Goal: Task Accomplishment & Management: Complete application form

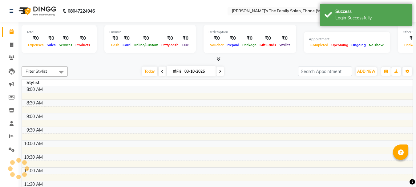
select select "en"
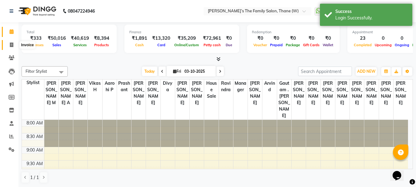
click at [10, 43] on icon at bounding box center [11, 44] width 3 height 5
select select "service"
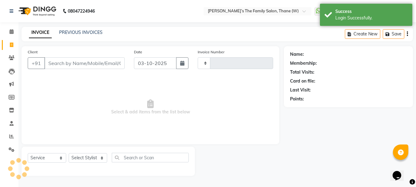
type input "3726"
select select "8004"
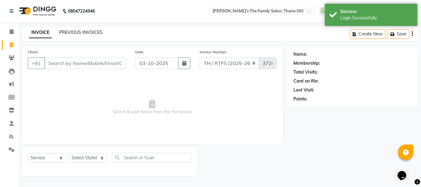
click at [87, 31] on link "PREVIOUS INVOICES" at bounding box center [80, 33] width 43 height 6
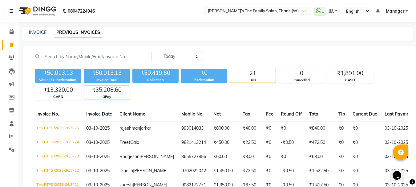
click at [102, 92] on div "₹35,208.60" at bounding box center [107, 90] width 46 height 9
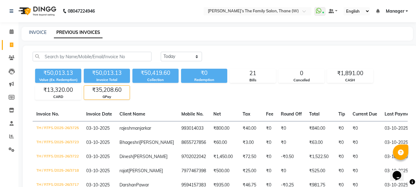
click at [116, 90] on div "₹35,208.60" at bounding box center [107, 90] width 46 height 9
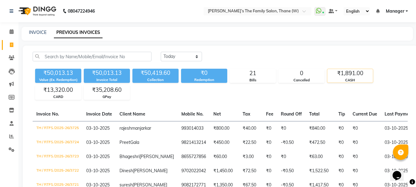
click at [356, 75] on div "₹1,891.00" at bounding box center [350, 73] width 46 height 9
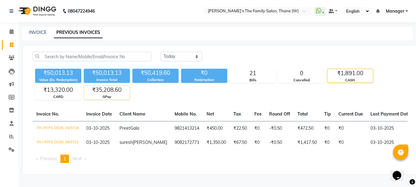
click at [100, 92] on div "₹35,208.60" at bounding box center [107, 90] width 46 height 9
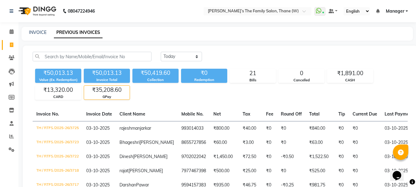
click at [105, 91] on div "₹35,208.60" at bounding box center [107, 90] width 46 height 9
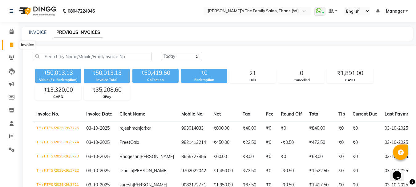
click at [11, 44] on icon at bounding box center [11, 44] width 3 height 5
select select "service"
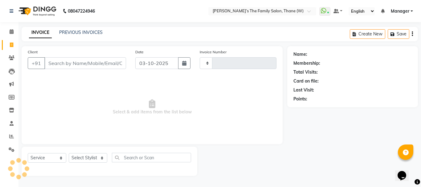
type input "3726"
select select "8004"
click at [79, 32] on link "PREVIOUS INVOICES" at bounding box center [80, 33] width 43 height 6
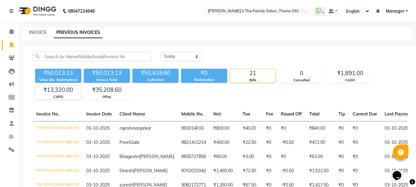
click at [50, 92] on div "₹13,320.00" at bounding box center [58, 90] width 46 height 9
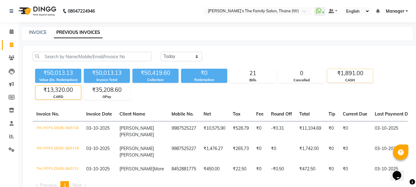
click at [343, 77] on div "₹1,891.00" at bounding box center [350, 73] width 46 height 9
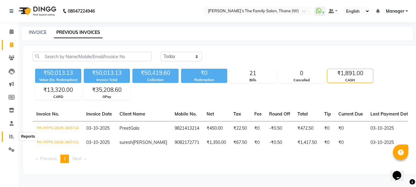
click at [11, 135] on icon at bounding box center [11, 136] width 5 height 5
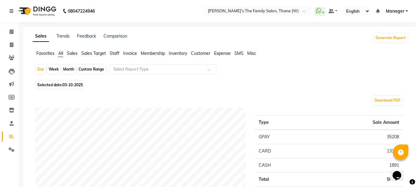
click at [68, 68] on div "Month" at bounding box center [69, 69] width 14 height 9
select select "10"
select select "2025"
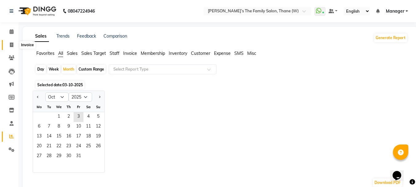
click at [11, 43] on icon at bounding box center [11, 44] width 3 height 5
select select "service"
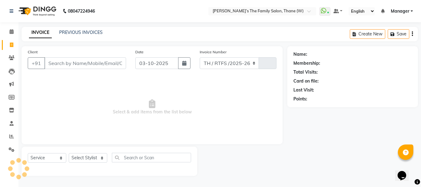
select select "8004"
type input "3726"
click at [10, 135] on icon at bounding box center [11, 136] width 5 height 5
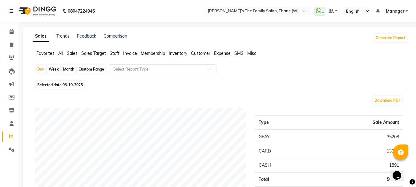
click at [224, 54] on span "Expense" at bounding box center [222, 53] width 17 height 6
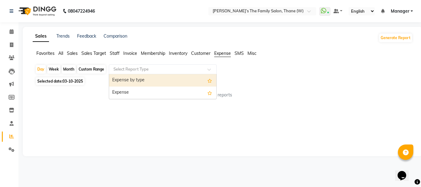
click at [203, 68] on div at bounding box center [162, 69] width 107 height 6
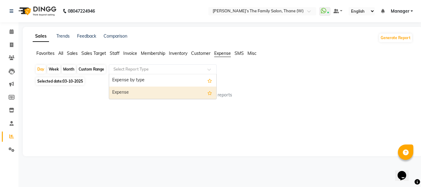
click at [185, 94] on div "Expense" at bounding box center [162, 93] width 107 height 12
select select "full_report"
select select "csv"
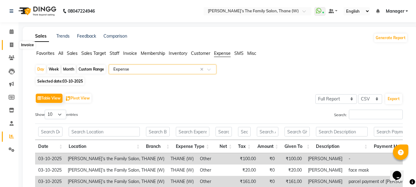
click at [10, 44] on icon at bounding box center [11, 44] width 3 height 5
select select "service"
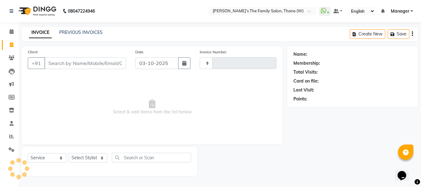
type input "3726"
select select "8004"
click at [11, 31] on icon at bounding box center [12, 31] width 4 height 5
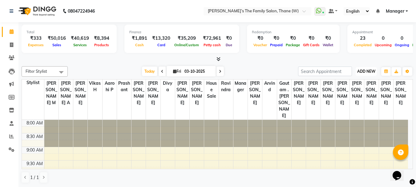
click at [366, 71] on span "ADD NEW" at bounding box center [366, 71] width 18 height 5
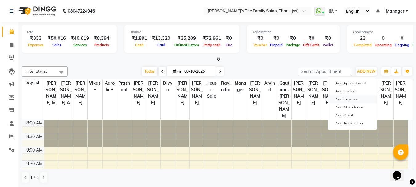
click at [352, 99] on link "Add Expense" at bounding box center [352, 99] width 49 height 8
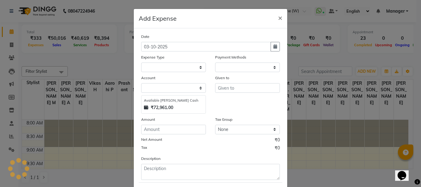
select select "1"
select select "4301"
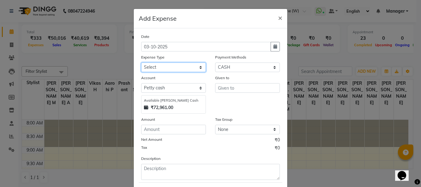
click at [155, 65] on select "Select Advance Salary Bank charges Car maintenance Cash transfer to bank Cash t…" at bounding box center [173, 67] width 65 height 10
select select "12920"
click at [141, 62] on select "Select Advance Salary Bank charges Car maintenance Cash transfer to bank Cash t…" at bounding box center [173, 67] width 65 height 10
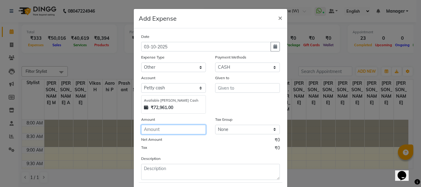
click at [164, 129] on input "number" at bounding box center [173, 130] width 65 height 10
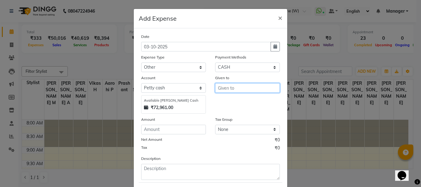
click at [233, 89] on input "text" at bounding box center [247, 88] width 65 height 10
click at [227, 89] on input "text" at bounding box center [247, 88] width 65 height 10
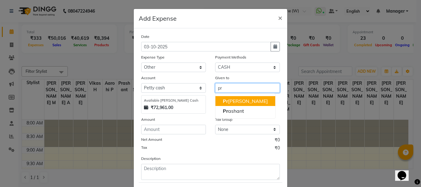
click at [233, 100] on ngb-highlight "Pr adnya" at bounding box center [245, 101] width 45 height 6
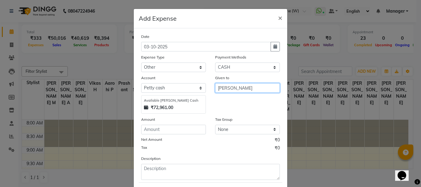
type input "[PERSON_NAME]"
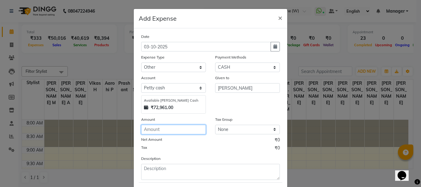
click at [168, 131] on input "number" at bounding box center [173, 130] width 65 height 10
type input "250"
click at [169, 146] on div "Tax ₹0" at bounding box center [210, 149] width 139 height 8
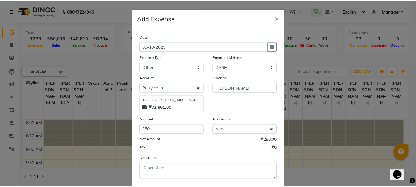
scroll to position [34, 0]
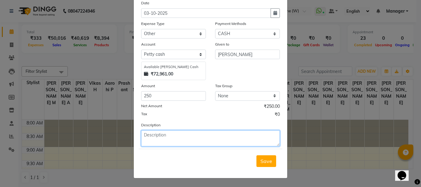
click at [187, 139] on textarea at bounding box center [210, 138] width 139 height 16
type textarea "cadbar for tai and sakashi"
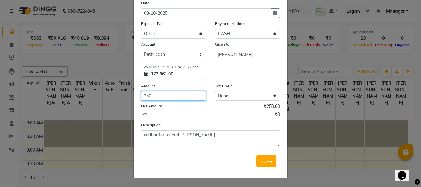
click at [157, 95] on input "250" at bounding box center [173, 96] width 65 height 10
type input "220"
click at [169, 111] on div "Net Amount ₹220.00" at bounding box center [210, 107] width 139 height 8
click at [263, 160] on span "Save" at bounding box center [266, 161] width 12 height 6
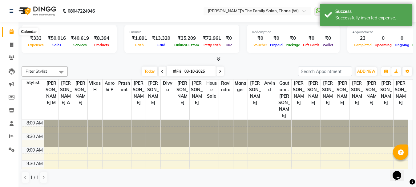
click at [10, 31] on icon at bounding box center [12, 31] width 4 height 5
click at [11, 44] on icon at bounding box center [11, 44] width 3 height 5
select select "service"
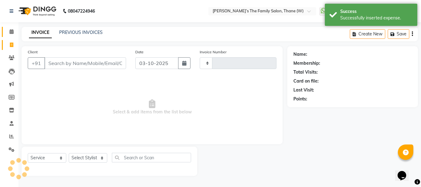
type input "3726"
select select "8004"
click at [12, 31] on icon at bounding box center [12, 31] width 4 height 5
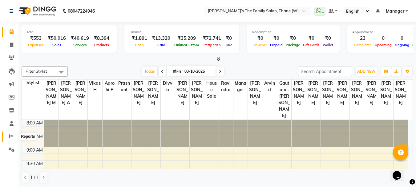
click at [11, 135] on icon at bounding box center [11, 136] width 5 height 5
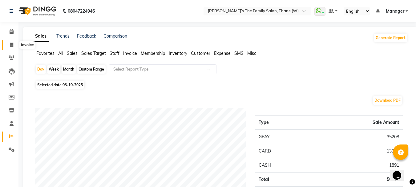
click at [12, 43] on icon at bounding box center [11, 44] width 3 height 5
select select "service"
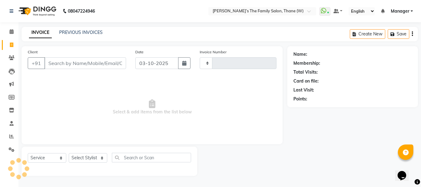
type input "3726"
select select "8004"
click at [91, 31] on link "PREVIOUS INVOICES" at bounding box center [80, 33] width 43 height 6
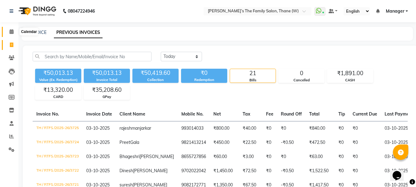
click at [11, 32] on icon at bounding box center [12, 31] width 4 height 5
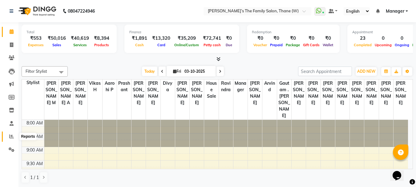
click at [11, 136] on icon at bounding box center [11, 136] width 5 height 5
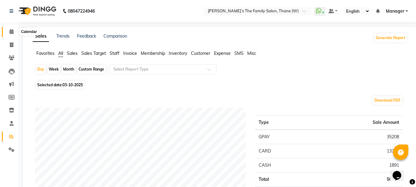
click at [11, 31] on icon at bounding box center [12, 31] width 4 height 5
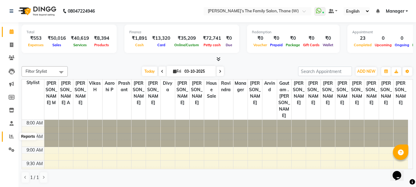
scroll to position [285, 0]
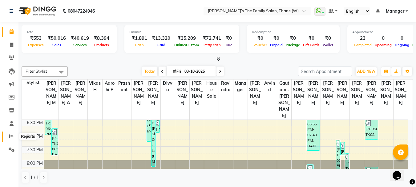
click at [10, 136] on icon at bounding box center [11, 136] width 5 height 5
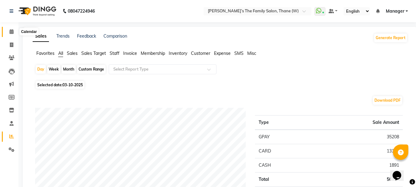
click at [10, 30] on icon at bounding box center [12, 31] width 4 height 5
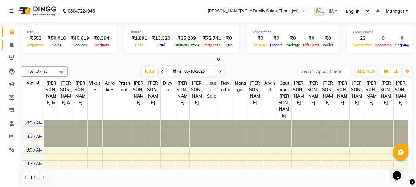
click at [16, 41] on link "Invoice" at bounding box center [9, 45] width 15 height 10
select select "service"
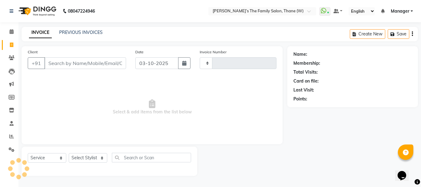
type input "3726"
select select "8004"
click at [12, 31] on icon at bounding box center [12, 31] width 4 height 5
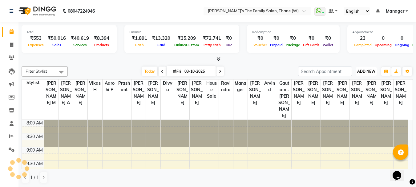
click at [363, 72] on span "ADD NEW" at bounding box center [366, 71] width 18 height 5
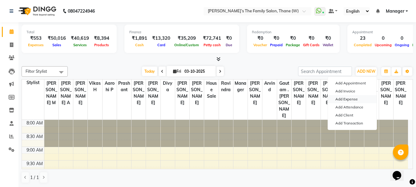
click at [346, 98] on link "Add Expense" at bounding box center [352, 99] width 49 height 8
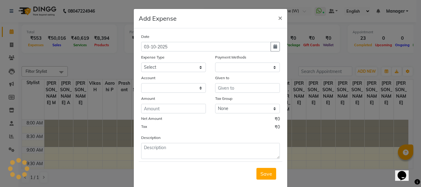
select select "1"
select select "4301"
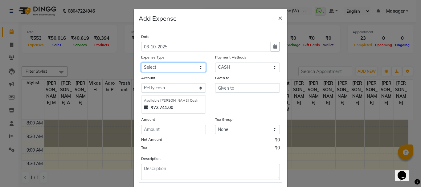
click at [155, 67] on select "Select Advance Salary Bank charges Car maintenance Cash transfer to bank Cash t…" at bounding box center [173, 67] width 65 height 10
select select "23454"
click at [141, 62] on select "Select Advance Salary Bank charges Car maintenance Cash transfer to bank Cash t…" at bounding box center [173, 67] width 65 height 10
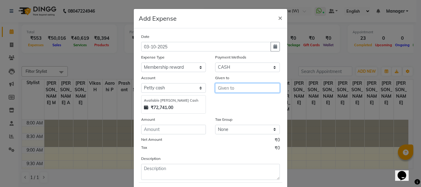
click at [232, 88] on input "text" at bounding box center [247, 88] width 65 height 10
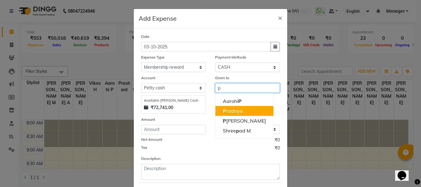
click at [234, 111] on ngb-highlight "P radnya" at bounding box center [233, 111] width 20 height 6
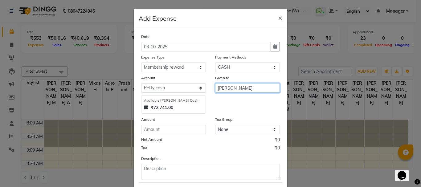
type input "[PERSON_NAME]"
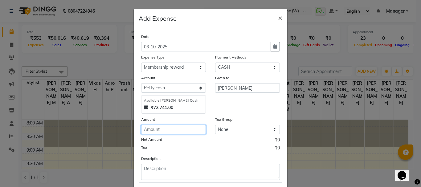
click at [159, 130] on input "number" at bounding box center [173, 130] width 65 height 10
type input "150"
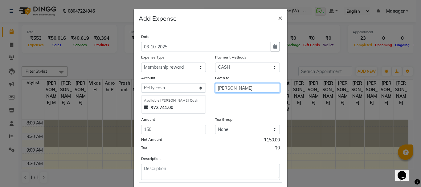
click at [226, 88] on input "[PERSON_NAME]" at bounding box center [247, 88] width 65 height 10
click at [226, 88] on input "Pya" at bounding box center [247, 88] width 65 height 10
type input "P"
click at [229, 100] on ngb-highlight "Mo in salmani" at bounding box center [238, 101] width 30 height 6
type input "[PERSON_NAME]"
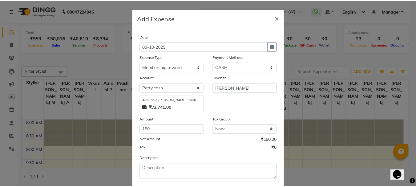
scroll to position [34, 0]
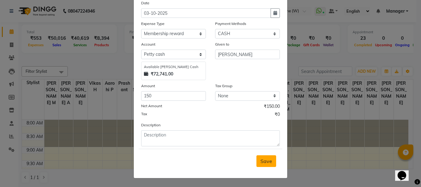
click at [269, 162] on span "Save" at bounding box center [266, 161] width 12 height 6
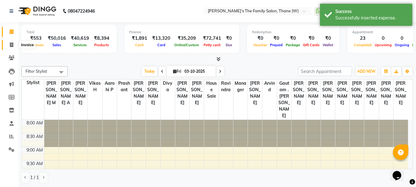
click at [12, 45] on icon at bounding box center [11, 44] width 3 height 5
select select "service"
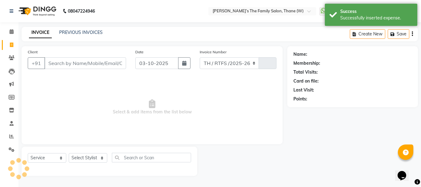
select select "8004"
type input "3726"
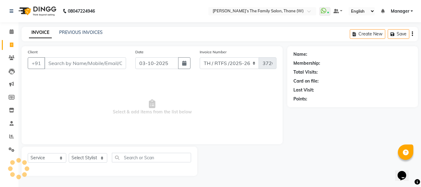
click at [67, 66] on input "Client" at bounding box center [85, 63] width 82 height 12
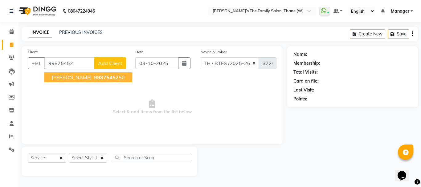
click at [79, 80] on span "Prashant Agam" at bounding box center [72, 77] width 40 height 6
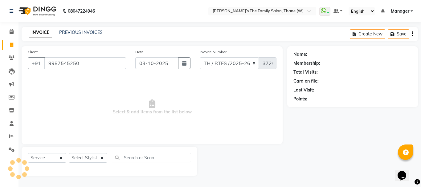
type input "9987545250"
select select "1: Object"
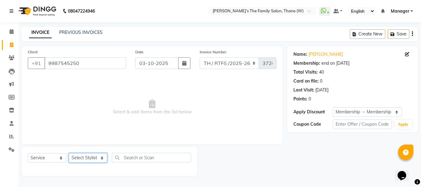
click at [89, 157] on select "Select Stylist Aarohi P [PERSON_NAME] [PERSON_NAME] A [PERSON_NAME] .[PERSON_NA…" at bounding box center [88, 158] width 38 height 10
select select "35580"
click at [69, 153] on select "Select Stylist Aarohi P [PERSON_NAME] [PERSON_NAME] A [PERSON_NAME] .[PERSON_NA…" at bounding box center [88, 158] width 38 height 10
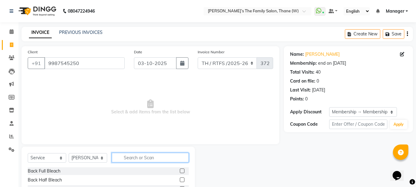
click at [133, 161] on input "text" at bounding box center [150, 158] width 77 height 10
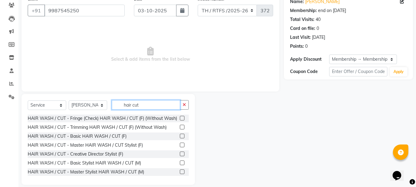
scroll to position [60, 0]
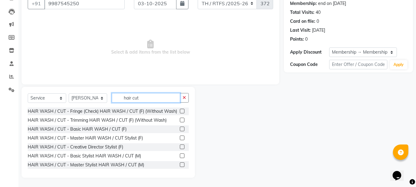
type input "hair cut"
click at [180, 158] on label at bounding box center [182, 155] width 5 height 5
click at [180, 158] on input "checkbox" at bounding box center [182, 156] width 4 height 4
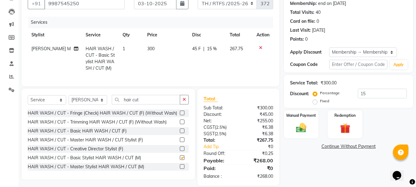
checkbox input "false"
click at [212, 48] on span "15 %" at bounding box center [212, 49] width 10 height 6
select select "35580"
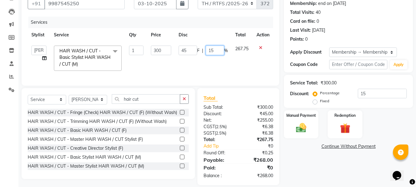
click at [217, 50] on input "15" at bounding box center [215, 51] width 18 height 10
type input "1"
type input "0"
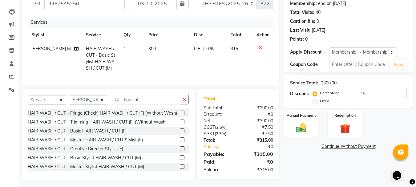
click at [219, 59] on td "0 F | 0 %" at bounding box center [208, 58] width 37 height 33
select select "35580"
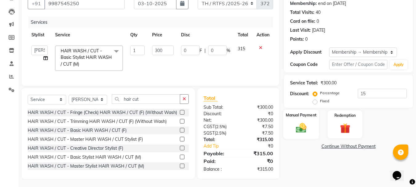
click at [302, 129] on img at bounding box center [300, 128] width 17 height 12
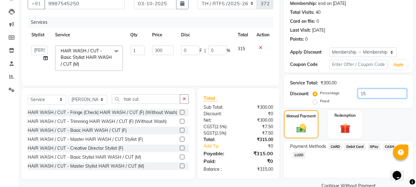
click at [385, 95] on input "15" at bounding box center [382, 94] width 49 height 10
type input "1"
type input "3"
type input "1"
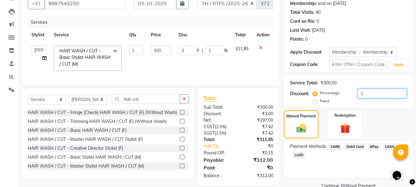
type input "0"
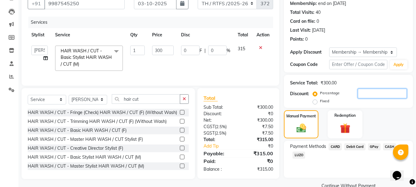
type input "0"
type input "1"
type input "3"
type input "1"
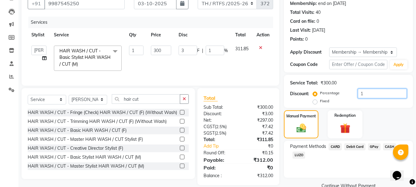
type input "15"
type input "45"
type input "15"
click at [259, 67] on td at bounding box center [263, 58] width 20 height 33
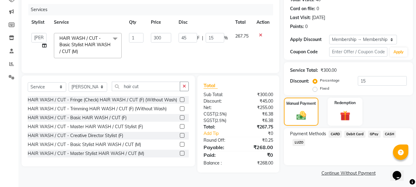
click at [374, 134] on span "GPay" at bounding box center [374, 134] width 13 height 7
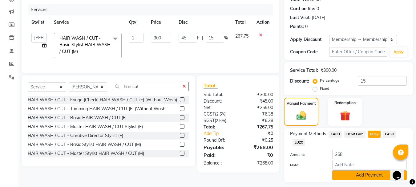
click at [365, 174] on button "Add Payment" at bounding box center [369, 175] width 75 height 10
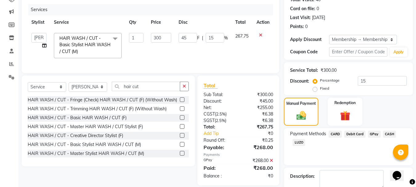
scroll to position [107, 0]
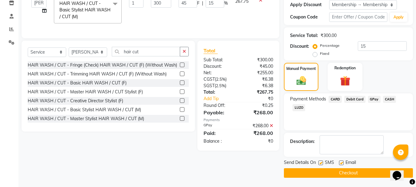
click at [377, 172] on button "Checkout" at bounding box center [348, 173] width 129 height 10
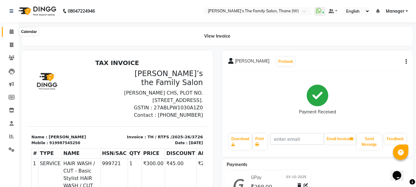
click at [12, 31] on icon at bounding box center [12, 31] width 4 height 5
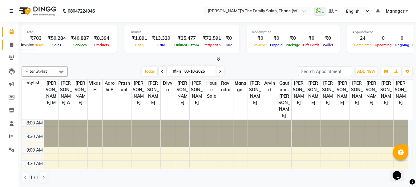
click at [10, 44] on icon at bounding box center [11, 44] width 3 height 5
select select "service"
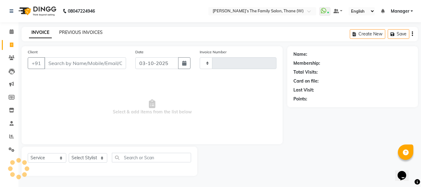
type input "3727"
select select "8004"
click at [69, 31] on link "PREVIOUS INVOICES" at bounding box center [80, 33] width 43 height 6
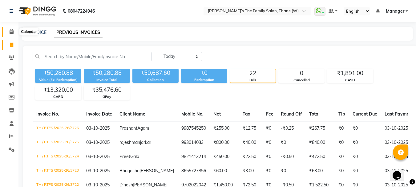
click at [11, 30] on icon at bounding box center [12, 31] width 4 height 5
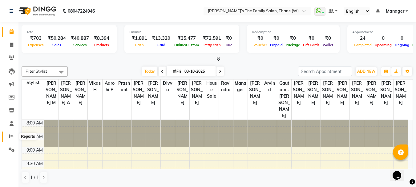
click at [11, 135] on icon at bounding box center [11, 136] width 5 height 5
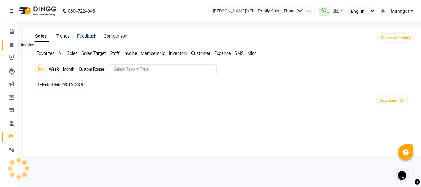
click at [10, 44] on icon at bounding box center [11, 44] width 3 height 5
select select "service"
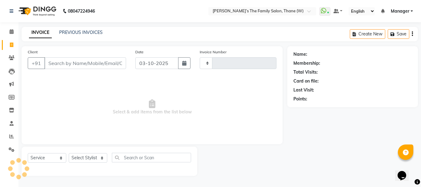
type input "3727"
select select "8004"
click at [78, 31] on link "PREVIOUS INVOICES" at bounding box center [80, 33] width 43 height 6
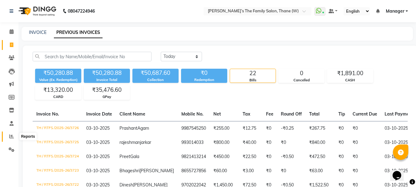
click at [11, 135] on icon at bounding box center [11, 136] width 5 height 5
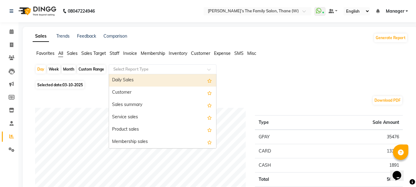
click at [125, 69] on input "text" at bounding box center [156, 69] width 89 height 6
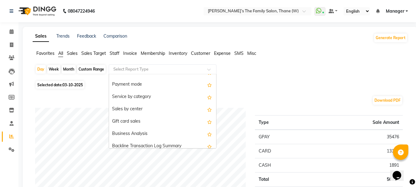
scroll to position [129, 0]
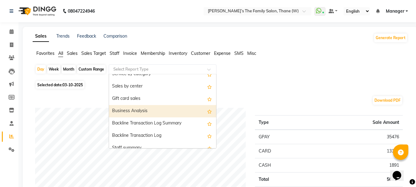
click at [162, 109] on div "Business Analysis" at bounding box center [162, 111] width 107 height 12
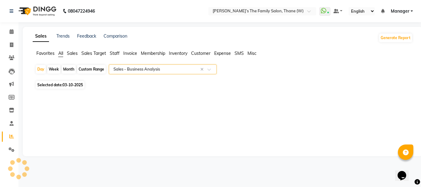
select select "full_report"
select select "csv"
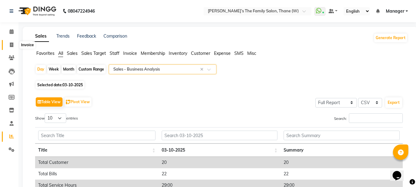
click at [10, 43] on icon at bounding box center [11, 44] width 3 height 5
select select "service"
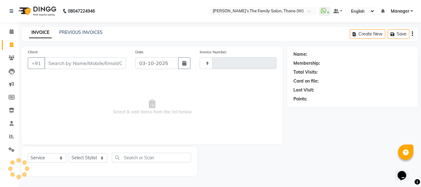
type input "3727"
select select "8004"
click at [12, 135] on icon at bounding box center [11, 136] width 5 height 5
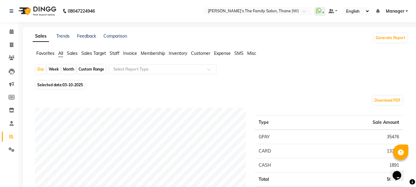
click at [114, 53] on span "Staff" at bounding box center [115, 53] width 10 height 6
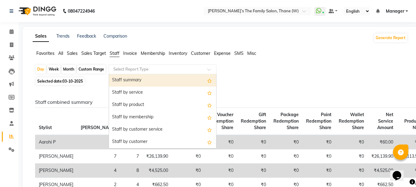
click at [127, 68] on input "text" at bounding box center [156, 69] width 89 height 6
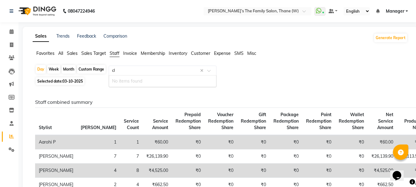
type input "c"
click at [198, 55] on span "Customer" at bounding box center [200, 53] width 19 height 6
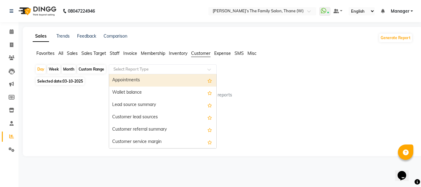
click at [208, 68] on div at bounding box center [162, 69] width 107 height 6
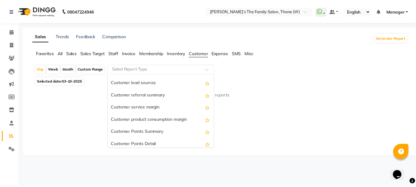
scroll to position [33, 0]
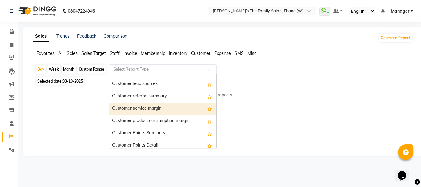
click at [169, 110] on div "Customer service margin" at bounding box center [162, 109] width 107 height 12
select select "full_report"
select select "csv"
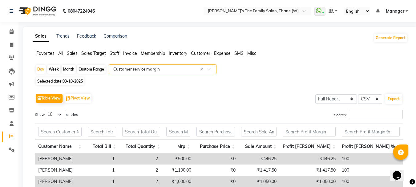
click at [208, 70] on span at bounding box center [211, 71] width 8 height 6
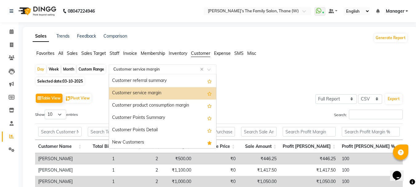
scroll to position [74, 0]
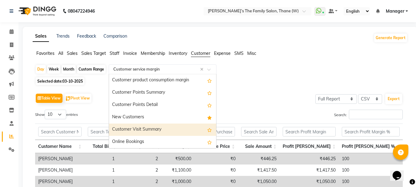
click at [167, 128] on div "Customer Visit Summary" at bounding box center [162, 129] width 107 height 12
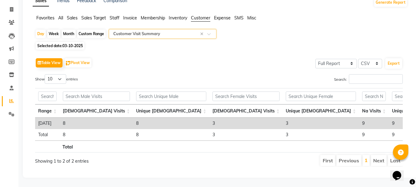
scroll to position [45, 0]
click at [210, 33] on span at bounding box center [211, 36] width 8 height 6
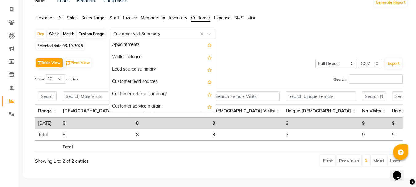
scroll to position [74, 0]
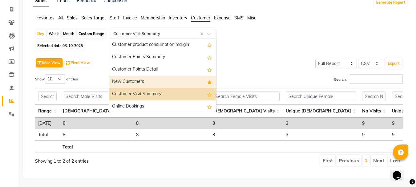
click at [176, 76] on div "New Customers" at bounding box center [162, 82] width 107 height 12
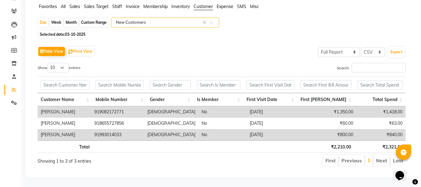
scroll to position [0, 0]
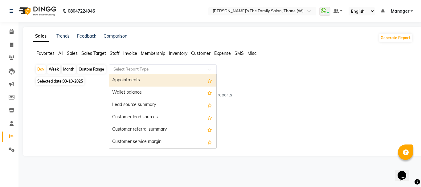
click at [208, 71] on span at bounding box center [211, 71] width 8 height 6
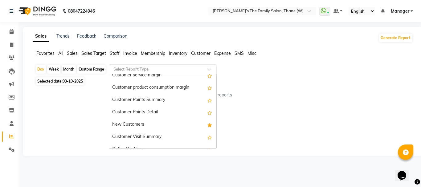
scroll to position [74, 0]
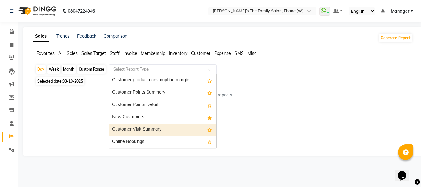
click at [179, 130] on div "Customer Visit Summary" at bounding box center [162, 129] width 107 height 12
select select "full_report"
select select "csv"
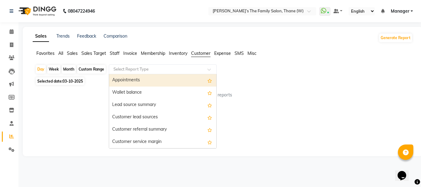
click at [208, 71] on span at bounding box center [211, 71] width 8 height 6
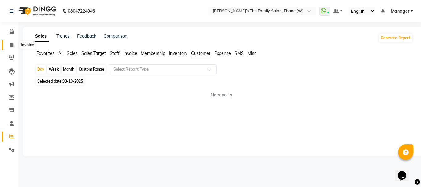
click at [11, 42] on icon at bounding box center [11, 44] width 3 height 5
select select "service"
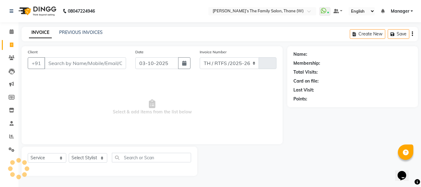
select select "8004"
type input "3727"
click at [67, 63] on input "Client" at bounding box center [85, 63] width 82 height 12
click at [57, 63] on input "Client" at bounding box center [85, 63] width 82 height 12
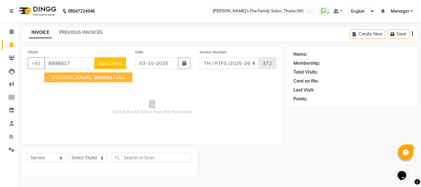
click at [63, 79] on span "[PERSON_NAME]" at bounding box center [72, 77] width 40 height 6
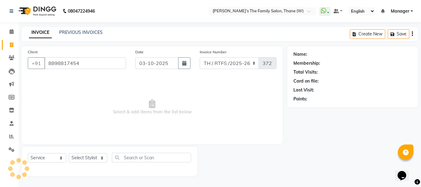
type input "8898817454"
select select "1: Object"
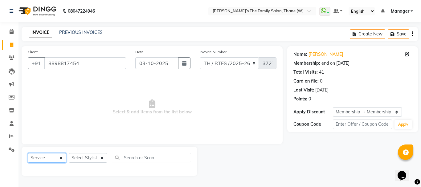
click at [58, 159] on select "Select Service Product Membership Package Voucher Prepaid Gift Card" at bounding box center [47, 158] width 38 height 10
click at [129, 117] on span "Select & add items from the list below" at bounding box center [152, 107] width 248 height 62
click at [320, 54] on link "[PERSON_NAME]" at bounding box center [325, 54] width 34 height 6
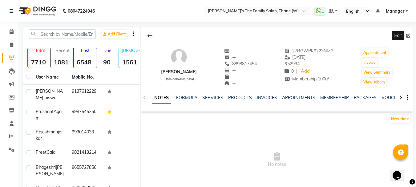
click at [408, 34] on icon at bounding box center [408, 36] width 4 height 4
select select "[DEMOGRAPHIC_DATA]"
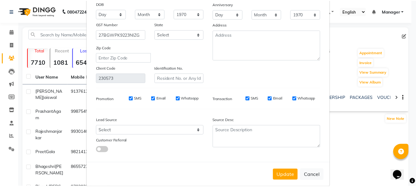
scroll to position [86, 0]
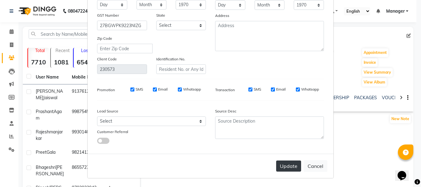
click at [281, 166] on button "Update" at bounding box center [288, 165] width 25 height 11
select select
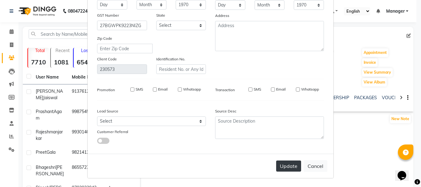
select select
checkbox input "false"
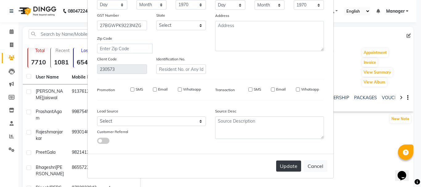
checkbox input "false"
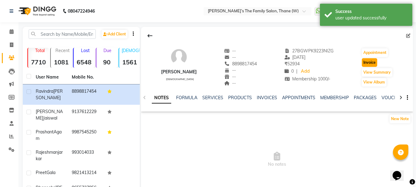
click at [377, 64] on button "Invoice" at bounding box center [369, 62] width 15 height 9
select select "service"
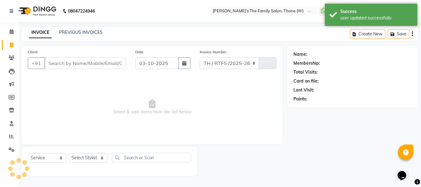
select select "8004"
type input "3727"
type input "8898817454"
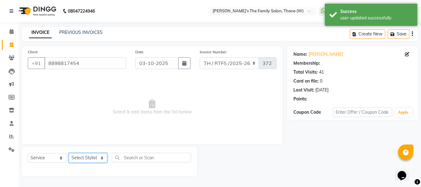
click at [86, 156] on select "Select Stylist Aarohi P [PERSON_NAME] [PERSON_NAME] A [PERSON_NAME] .[PERSON_NA…" at bounding box center [88, 158] width 38 height 10
select select "1: Object"
select select "35580"
click at [69, 153] on select "Select Stylist Aarohi P [PERSON_NAME] [PERSON_NAME] A [PERSON_NAME] .[PERSON_NA…" at bounding box center [88, 158] width 38 height 10
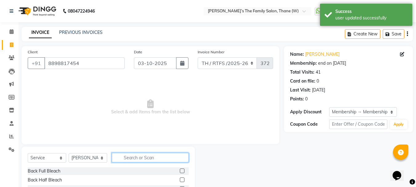
click at [145, 156] on input "text" at bounding box center [150, 158] width 77 height 10
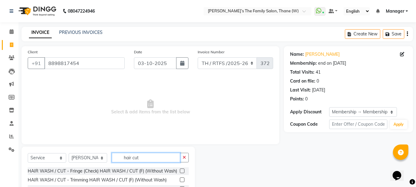
scroll to position [60, 0]
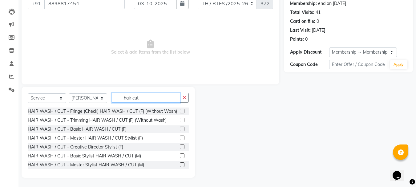
type input "hair cut"
click at [180, 158] on label at bounding box center [182, 155] width 5 height 5
click at [180, 158] on input "checkbox" at bounding box center [182, 156] width 4 height 4
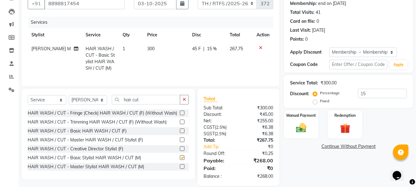
checkbox input "false"
click at [149, 104] on input "hair cut" at bounding box center [146, 100] width 68 height 10
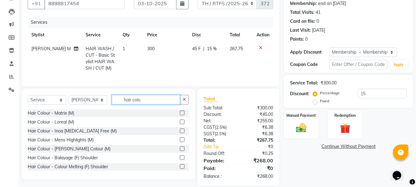
type input "hair colo"
click at [180, 115] on label at bounding box center [182, 113] width 5 height 5
click at [180, 115] on input "checkbox" at bounding box center [182, 113] width 4 height 4
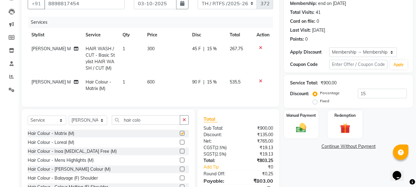
checkbox input "false"
click at [153, 50] on td "300" at bounding box center [165, 58] width 45 height 33
select select "35580"
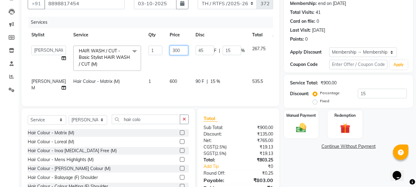
click at [170, 50] on input "300" at bounding box center [179, 51] width 18 height 10
type input "350"
click at [167, 79] on td "600" at bounding box center [179, 85] width 26 height 20
select select "35580"
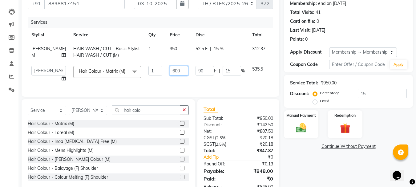
click at [170, 72] on input "600" at bounding box center [179, 71] width 18 height 10
type input "6"
type input "800"
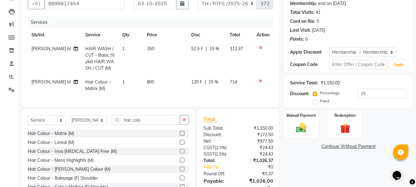
click at [168, 83] on td "800" at bounding box center [165, 85] width 44 height 20
select select "35580"
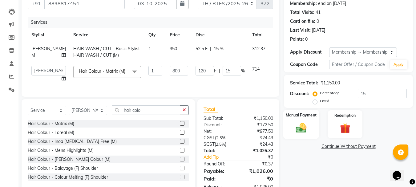
click at [299, 134] on img at bounding box center [300, 128] width 17 height 12
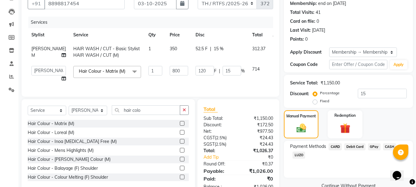
click at [372, 148] on span "GPay" at bounding box center [374, 146] width 13 height 7
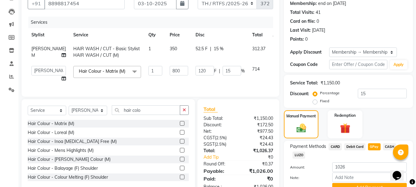
scroll to position [90, 0]
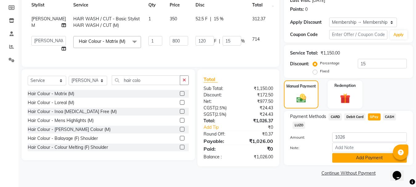
click at [357, 159] on button "Add Payment" at bounding box center [369, 158] width 75 height 10
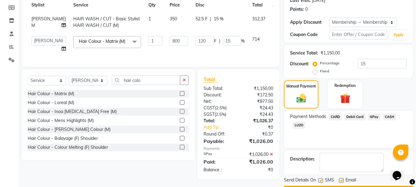
scroll to position [107, 0]
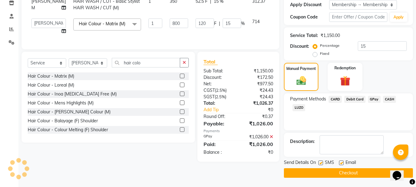
click at [367, 171] on button "Checkout" at bounding box center [348, 173] width 129 height 10
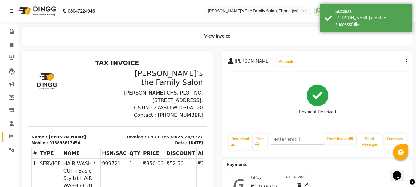
click at [11, 137] on icon at bounding box center [11, 136] width 5 height 5
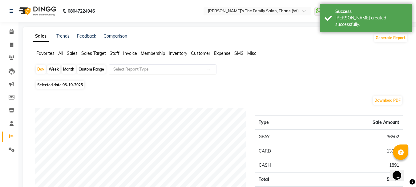
click at [127, 67] on input "text" at bounding box center [156, 69] width 89 height 6
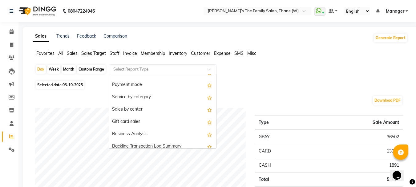
scroll to position [129, 0]
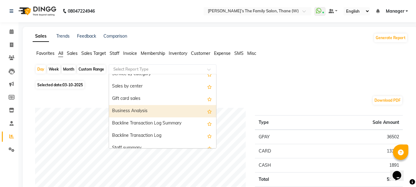
click at [159, 111] on div "Business Analysis" at bounding box center [162, 111] width 107 height 12
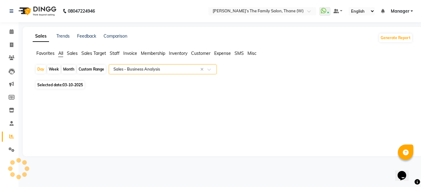
select select "full_report"
select select "csv"
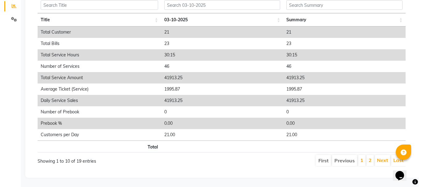
scroll to position [0, 0]
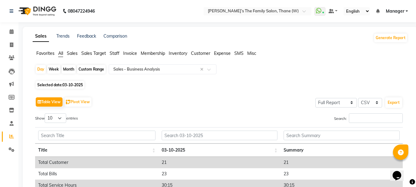
click at [204, 52] on span "Customer" at bounding box center [200, 53] width 19 height 6
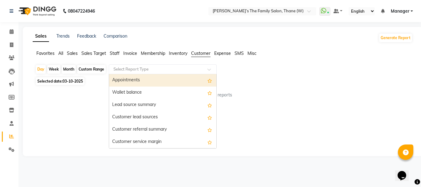
click at [209, 69] on span at bounding box center [211, 71] width 8 height 6
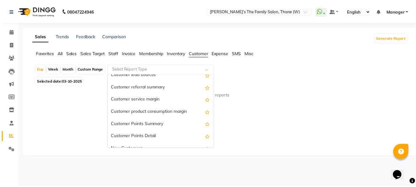
scroll to position [65, 0]
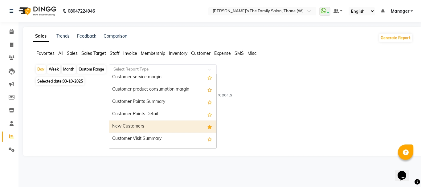
click at [166, 124] on div "New Customers" at bounding box center [162, 126] width 107 height 12
select select "full_report"
select select "csv"
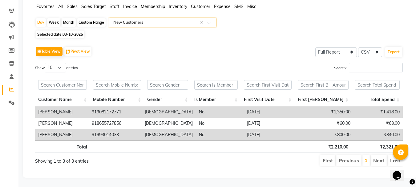
scroll to position [0, 0]
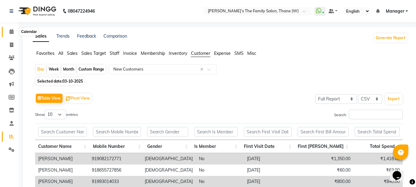
click at [11, 30] on icon at bounding box center [12, 31] width 4 height 5
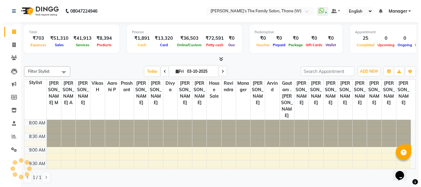
scroll to position [285, 0]
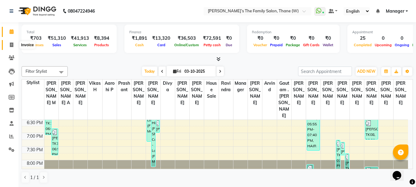
click at [12, 44] on icon at bounding box center [11, 44] width 3 height 5
select select "service"
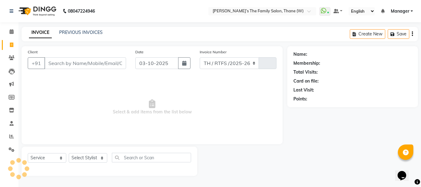
select select "8004"
type input "3728"
click at [81, 32] on link "PREVIOUS INVOICES" at bounding box center [80, 33] width 43 height 6
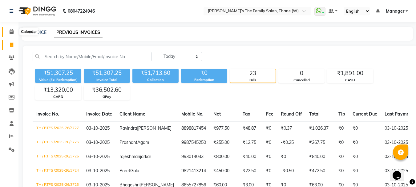
click at [14, 31] on span at bounding box center [11, 31] width 11 height 7
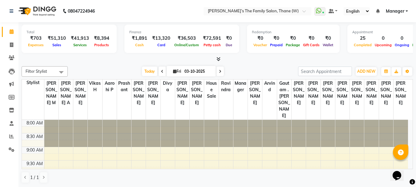
click at [34, 43] on span "Expenses" at bounding box center [35, 45] width 19 height 4
click at [13, 46] on icon at bounding box center [11, 44] width 3 height 5
select select "service"
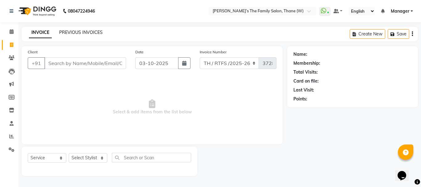
click at [68, 35] on link "PREVIOUS INVOICES" at bounding box center [80, 33] width 43 height 6
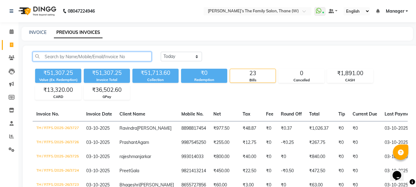
click at [46, 56] on input "text" at bounding box center [92, 57] width 119 height 10
type input "6"
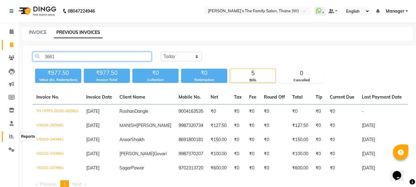
type input "3661"
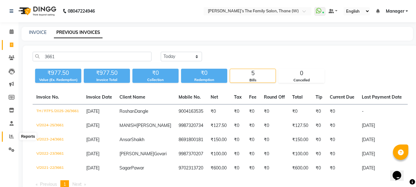
click at [12, 136] on icon at bounding box center [11, 136] width 5 height 5
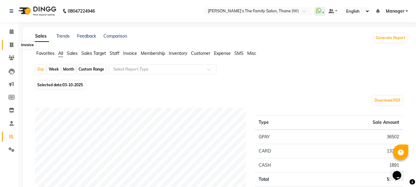
click at [13, 47] on span at bounding box center [11, 45] width 11 height 7
select select "service"
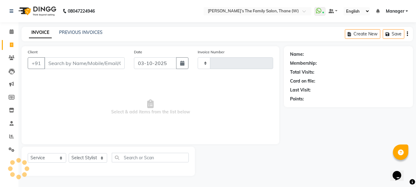
type input "3728"
select select "8004"
click at [67, 64] on input "Client" at bounding box center [85, 63] width 82 height 12
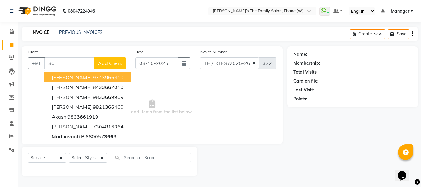
type input "3"
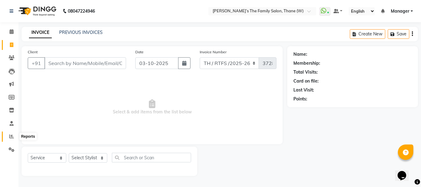
click at [11, 138] on icon at bounding box center [11, 136] width 5 height 5
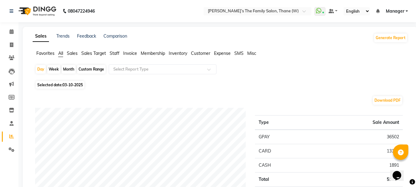
click at [199, 54] on span "Customer" at bounding box center [200, 53] width 19 height 6
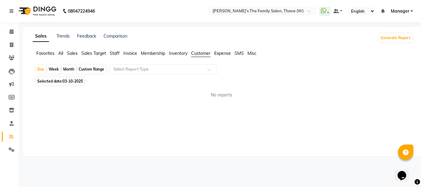
click at [199, 54] on span "Customer" at bounding box center [200, 53] width 19 height 6
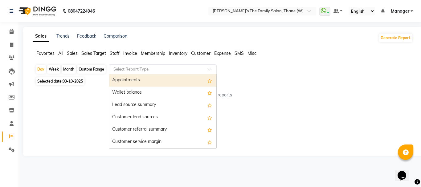
click at [207, 71] on span at bounding box center [211, 71] width 8 height 6
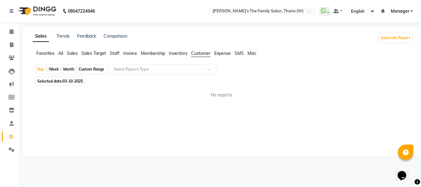
click at [70, 110] on div "Sales Trends Feedback Comparison Generate Report Favorites All Sales Sales Targ…" at bounding box center [222, 91] width 399 height 129
click at [13, 47] on span at bounding box center [11, 45] width 11 height 7
select select "service"
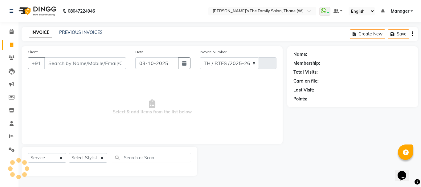
select select "8004"
type input "3728"
click at [66, 34] on link "PREVIOUS INVOICES" at bounding box center [80, 33] width 43 height 6
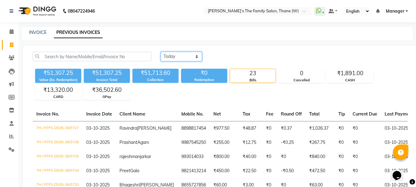
click at [186, 58] on select "[DATE] [DATE] Custom Range" at bounding box center [181, 57] width 41 height 10
select select "range"
click at [161, 52] on select "[DATE] [DATE] Custom Range" at bounding box center [181, 57] width 41 height 10
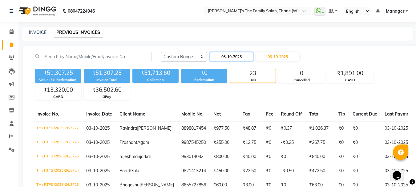
click at [222, 58] on input "03-10-2025" at bounding box center [231, 56] width 43 height 9
select select "10"
select select "2025"
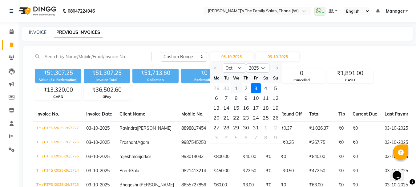
click at [234, 89] on div "1" at bounding box center [236, 88] width 10 height 10
type input "01-10-2025"
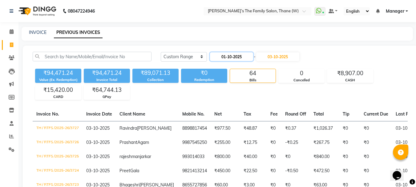
click at [247, 58] on input "01-10-2025" at bounding box center [231, 56] width 43 height 9
select select "10"
select select "2025"
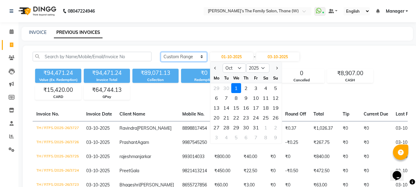
click at [200, 57] on select "[DATE] [DATE] Custom Range" at bounding box center [184, 57] width 46 height 10
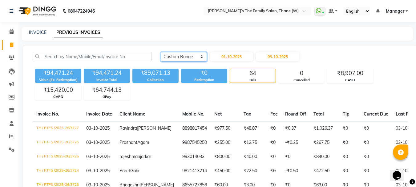
click at [202, 57] on select "[DATE] [DATE] Custom Range" at bounding box center [184, 57] width 46 height 10
click at [161, 52] on select "[DATE] [DATE] Custom Range" at bounding box center [184, 57] width 46 height 10
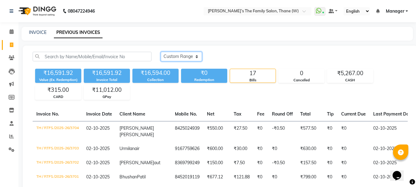
click at [195, 57] on select "[DATE] [DATE] Custom Range" at bounding box center [181, 57] width 41 height 10
select select "range"
click at [161, 52] on select "[DATE] [DATE] Custom Range" at bounding box center [181, 57] width 41 height 10
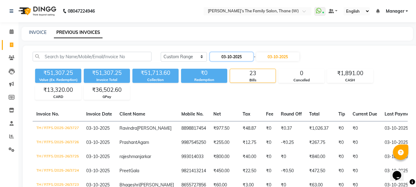
click at [220, 56] on input "03-10-2025" at bounding box center [231, 56] width 43 height 9
select select "10"
select select "2025"
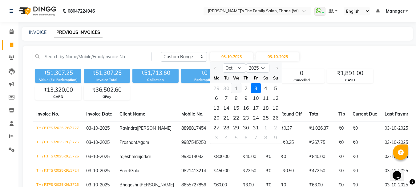
click at [234, 88] on div "1" at bounding box center [236, 88] width 10 height 10
type input "01-10-2025"
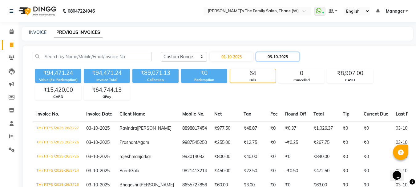
click at [284, 58] on input "03-10-2025" at bounding box center [277, 56] width 43 height 9
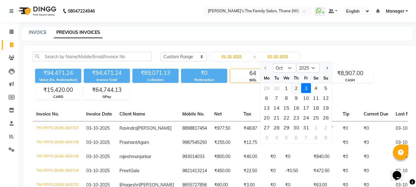
click at [296, 88] on div "2" at bounding box center [296, 88] width 10 height 10
type input "02-10-2025"
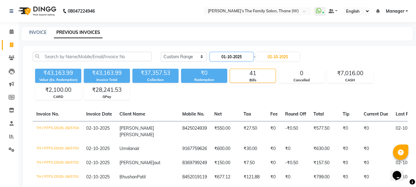
click at [236, 58] on input "01-10-2025" at bounding box center [231, 56] width 43 height 9
select select "10"
select select "2025"
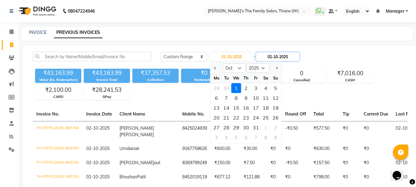
click at [296, 57] on input "02-10-2025" at bounding box center [277, 56] width 43 height 9
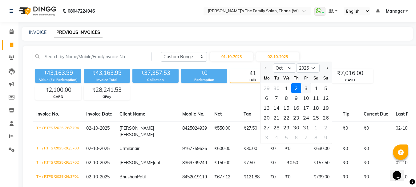
click at [305, 89] on div "3" at bounding box center [306, 88] width 10 height 10
type input "03-10-2025"
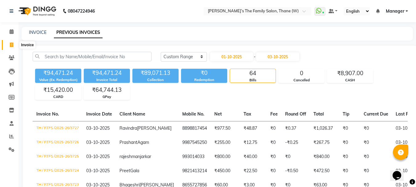
click at [9, 45] on span at bounding box center [11, 45] width 11 height 7
select select "service"
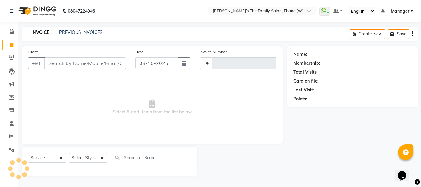
type input "3728"
select select "8004"
click at [80, 35] on link "PREVIOUS INVOICES" at bounding box center [80, 33] width 43 height 6
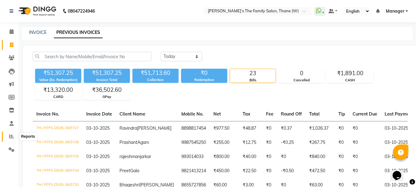
click at [9, 138] on icon at bounding box center [11, 136] width 5 height 5
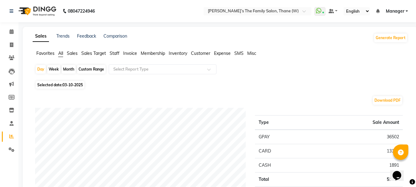
click at [116, 54] on span "Staff" at bounding box center [115, 53] width 10 height 6
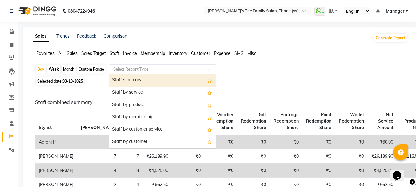
click at [211, 70] on span at bounding box center [211, 71] width 8 height 6
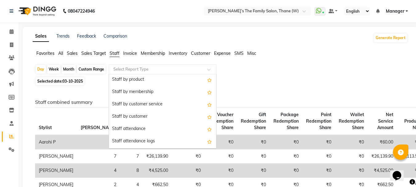
click at [256, 74] on div "Day Week Month Custom Range Select Report Type Staff summary Staff by service S…" at bounding box center [220, 69] width 370 height 11
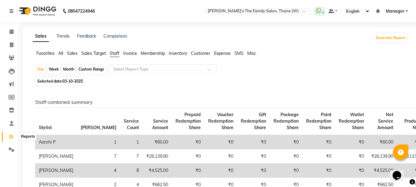
click at [12, 136] on icon at bounding box center [11, 136] width 5 height 5
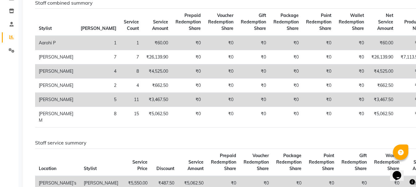
scroll to position [96, 0]
